Goal: Find specific page/section: Find specific page/section

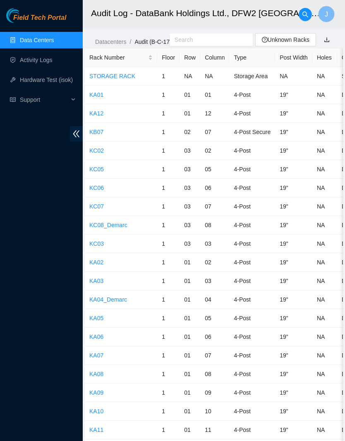
click at [222, 35] on input "text" at bounding box center [208, 39] width 67 height 9
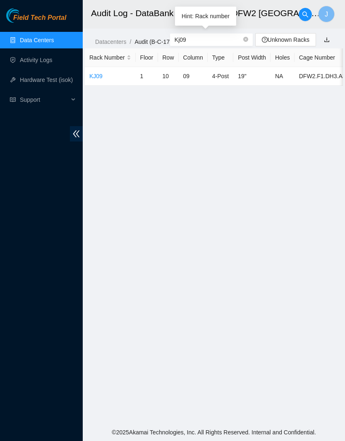
type input "Kj09"
click at [94, 77] on link "KJ09" at bounding box center [95, 76] width 13 height 7
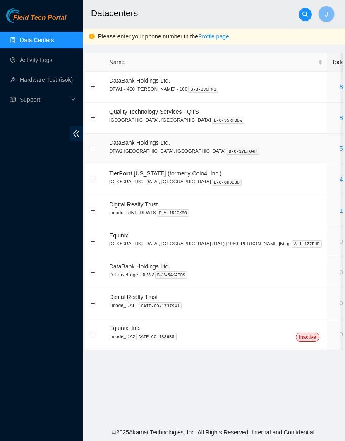
click at [340, 145] on link "5" at bounding box center [341, 148] width 3 height 7
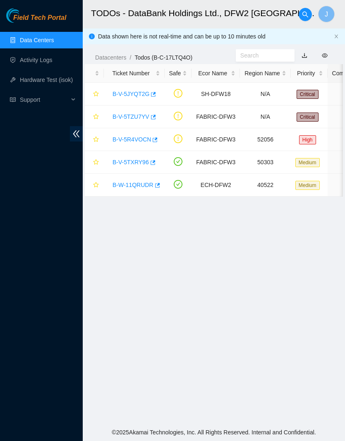
click at [136, 119] on link "B-V-5TZU7YV" at bounding box center [131, 116] width 37 height 7
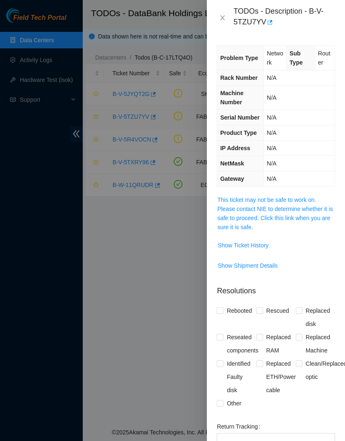
click at [266, 250] on span "Show Ticket History" at bounding box center [243, 245] width 51 height 9
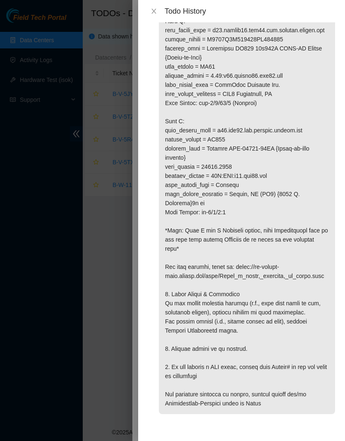
scroll to position [261, 0]
